Goal: Check status: Check status

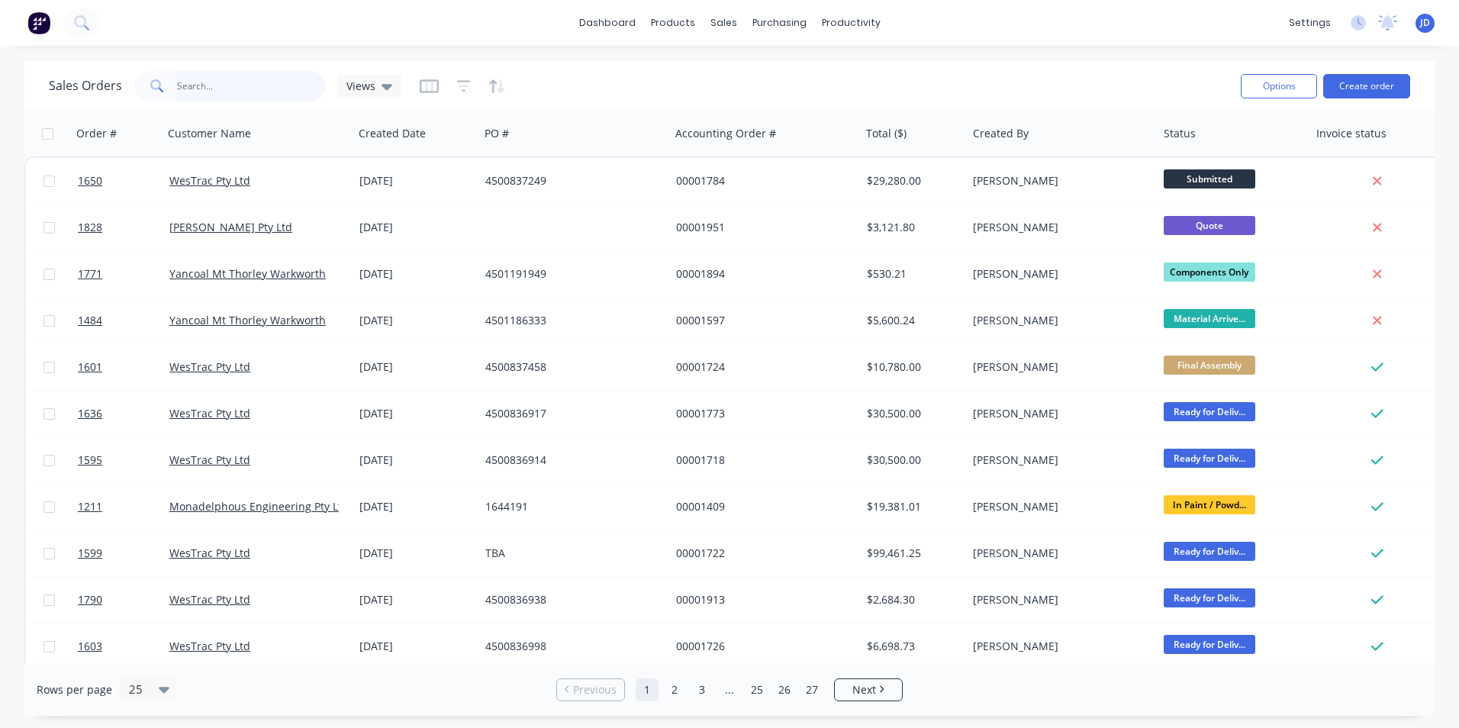
click at [192, 94] on input "text" at bounding box center [251, 86] width 149 height 31
type input "3500"
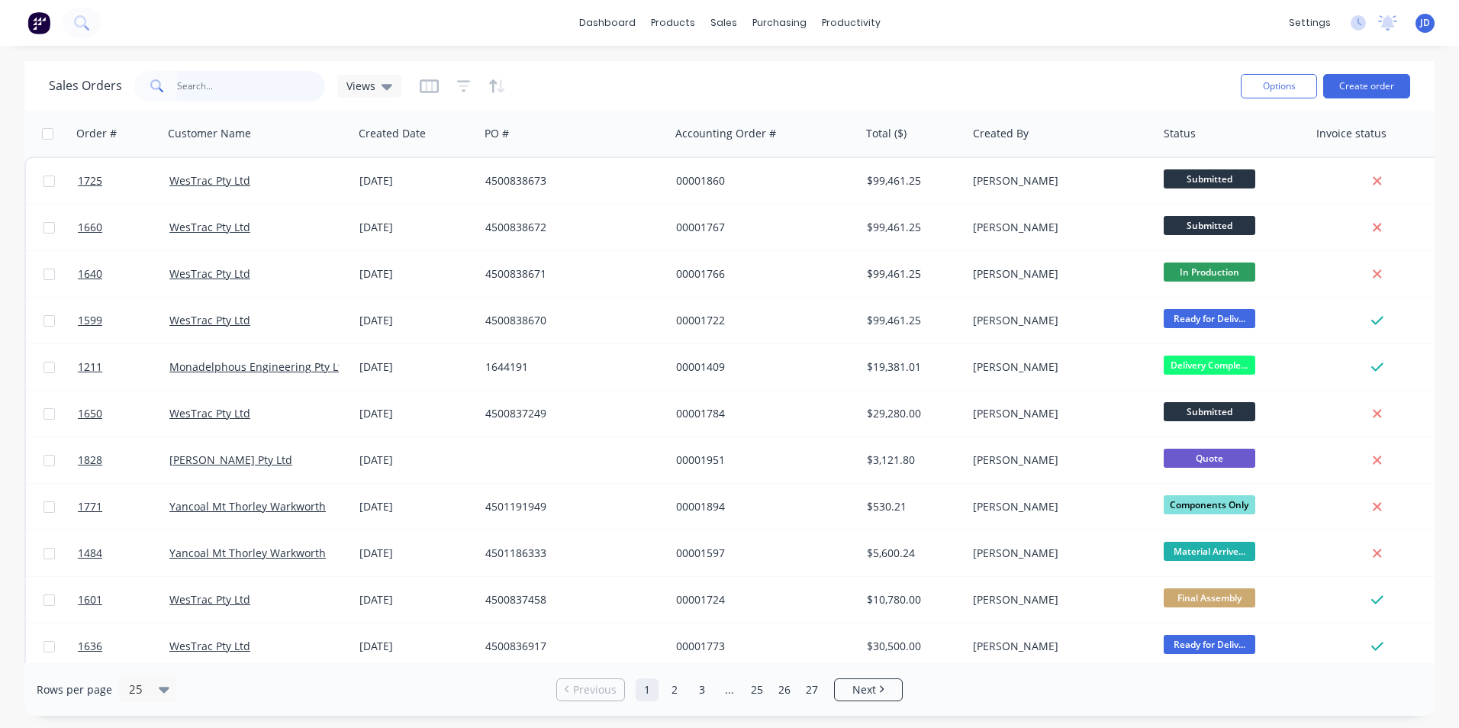
click at [194, 91] on input "text" at bounding box center [251, 86] width 149 height 31
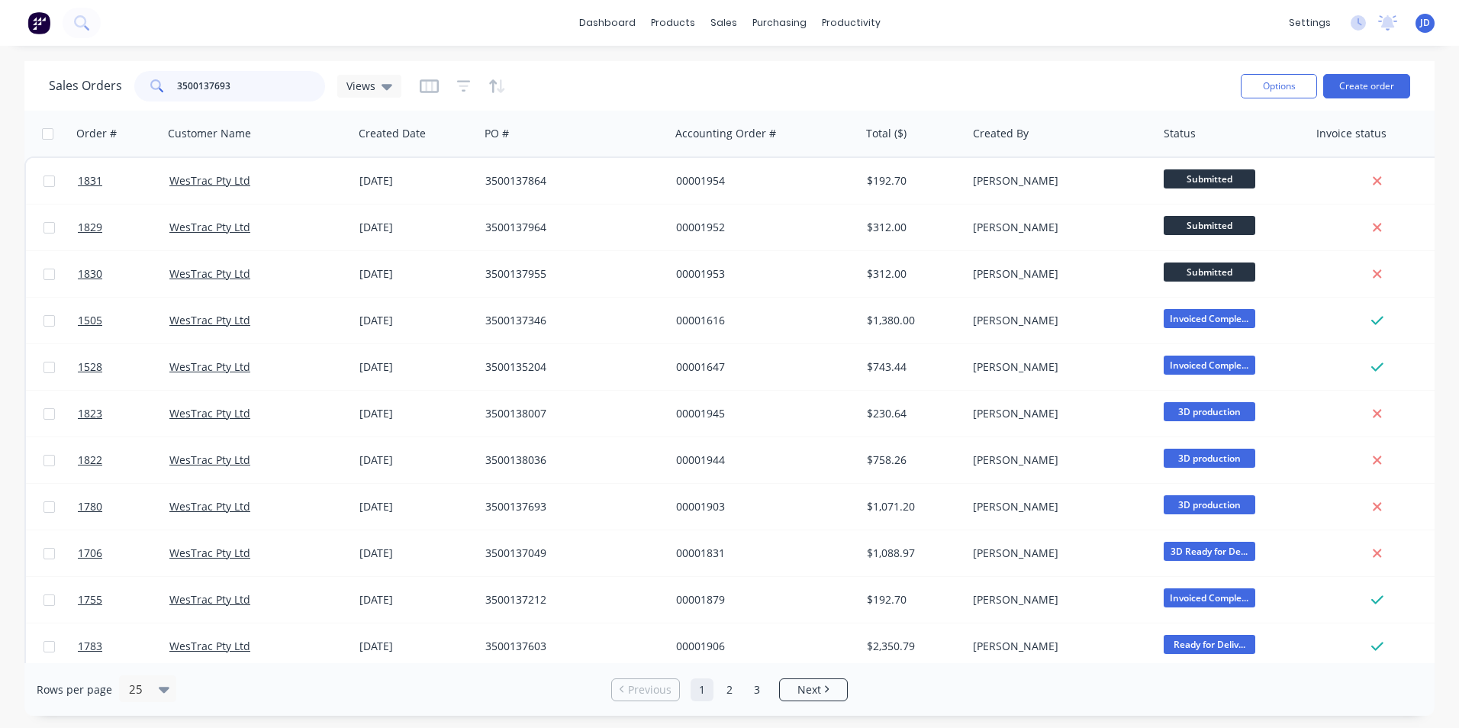
type input "3500137693"
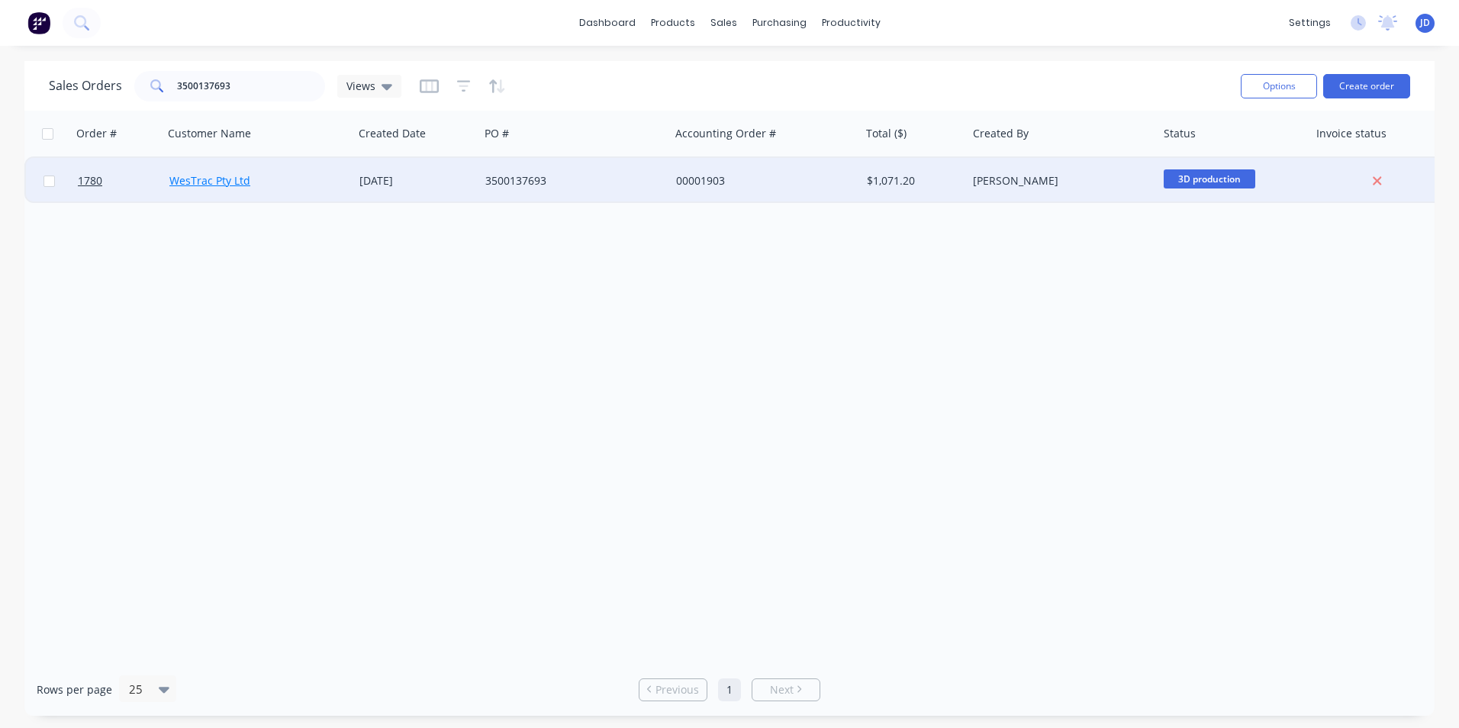
click at [208, 186] on link "WesTrac Pty Ltd" at bounding box center [209, 180] width 81 height 15
click at [82, 181] on span "1780" at bounding box center [90, 180] width 24 height 15
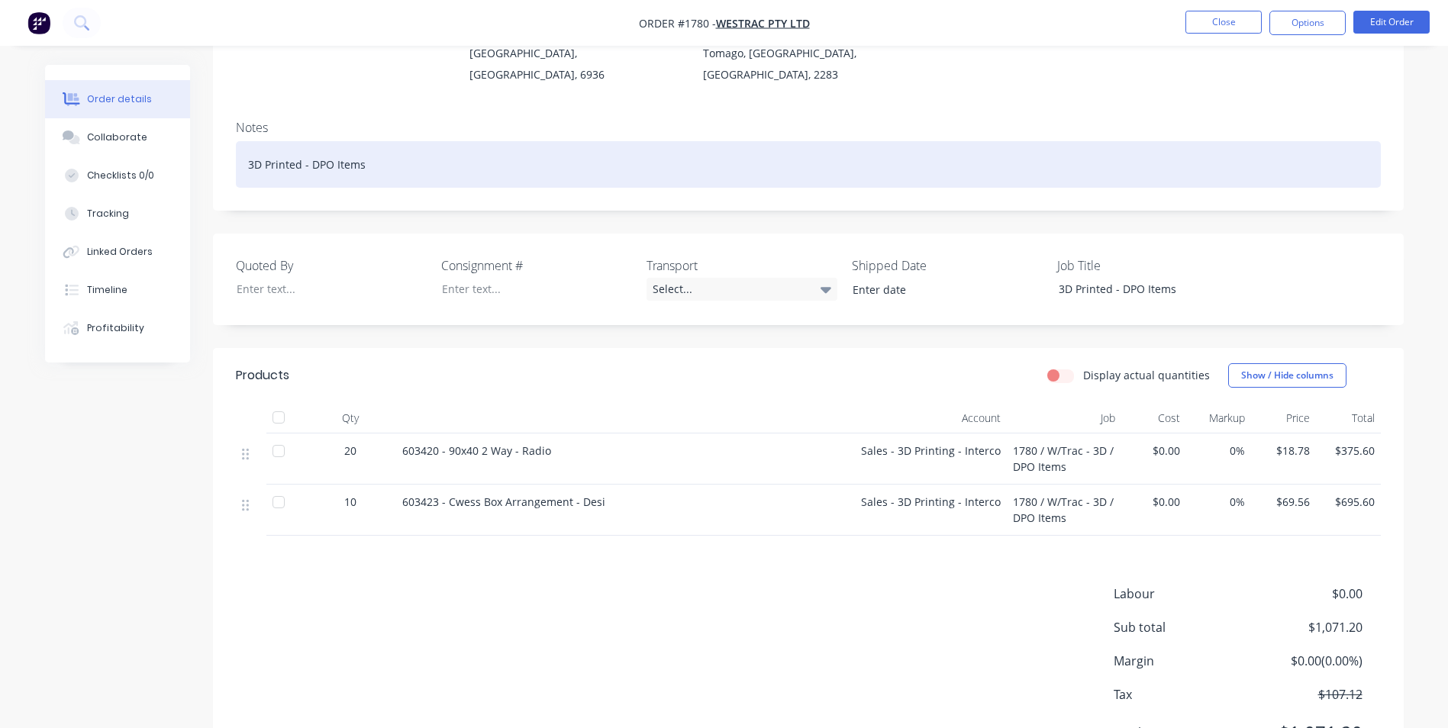
scroll to position [229, 0]
